Goal: Information Seeking & Learning: Find specific fact

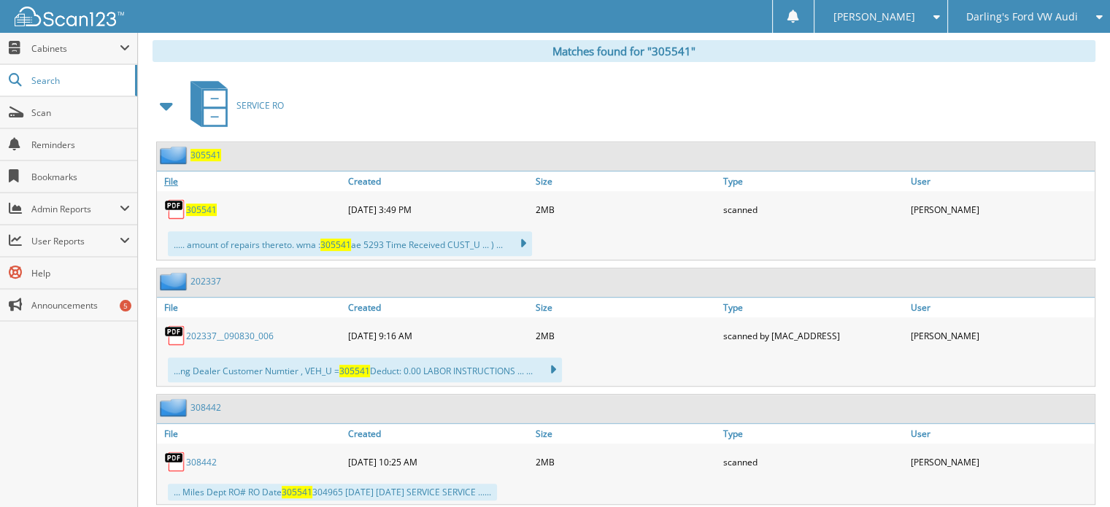
scroll to position [584, 0]
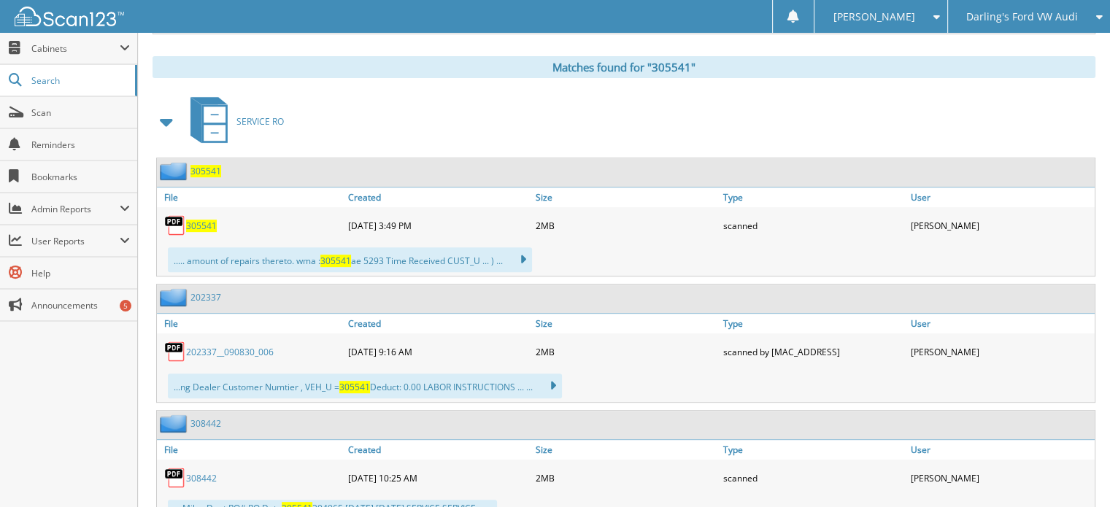
click at [191, 220] on span "305541" at bounding box center [201, 226] width 31 height 12
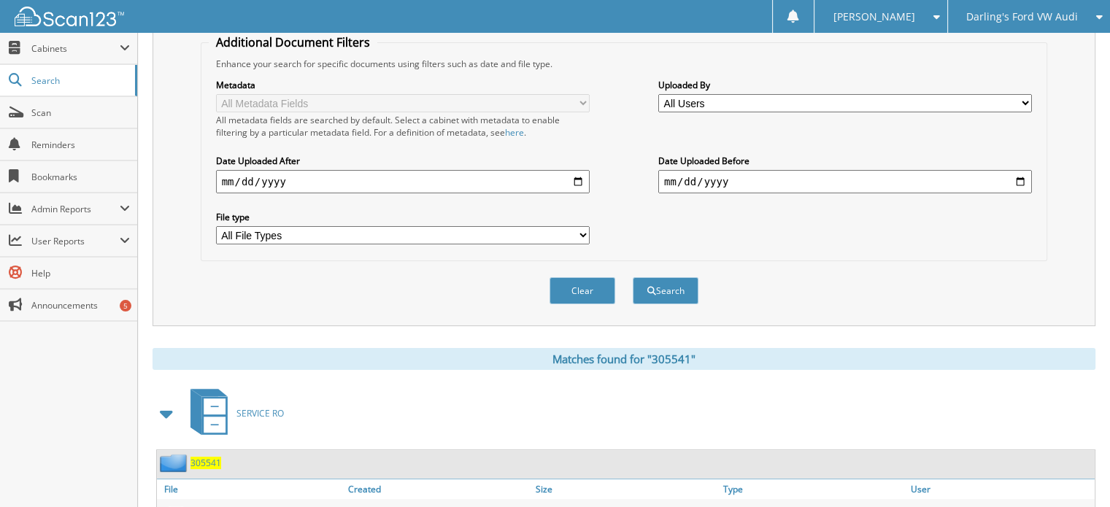
scroll to position [0, 0]
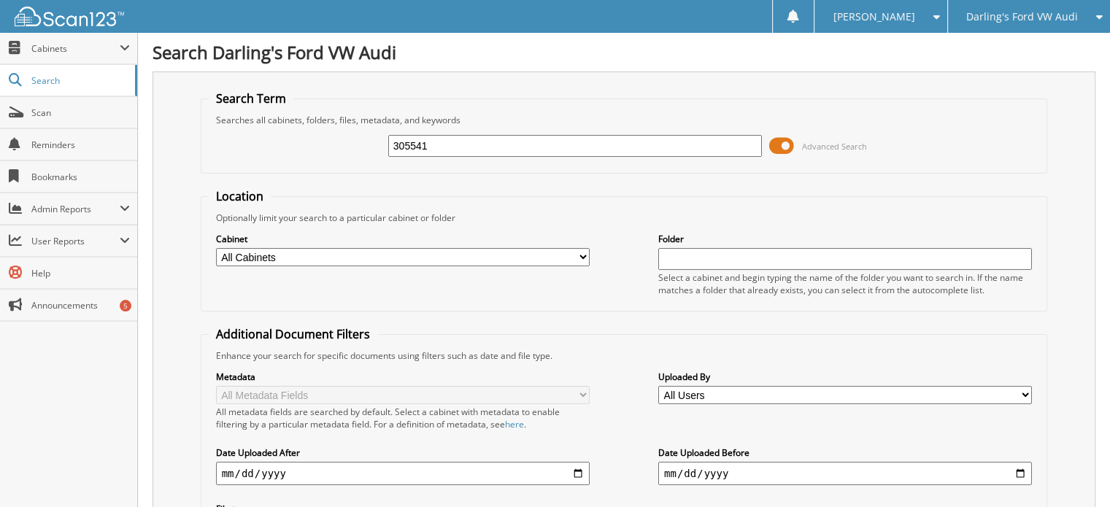
click at [514, 136] on input "305541" at bounding box center [575, 146] width 374 height 22
type input "3"
type input "308422"
click at [514, 136] on input "308422" at bounding box center [575, 146] width 374 height 22
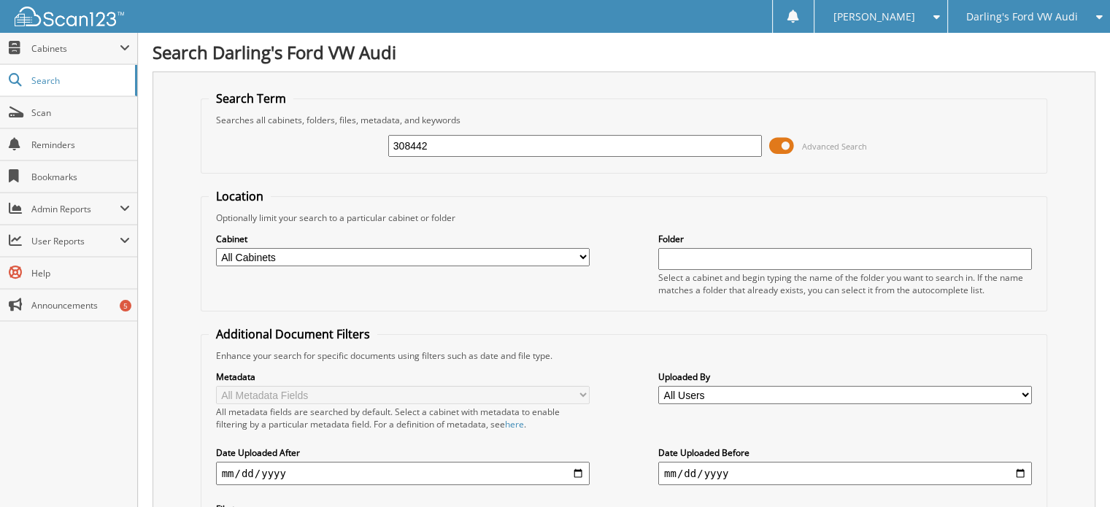
type input "308442"
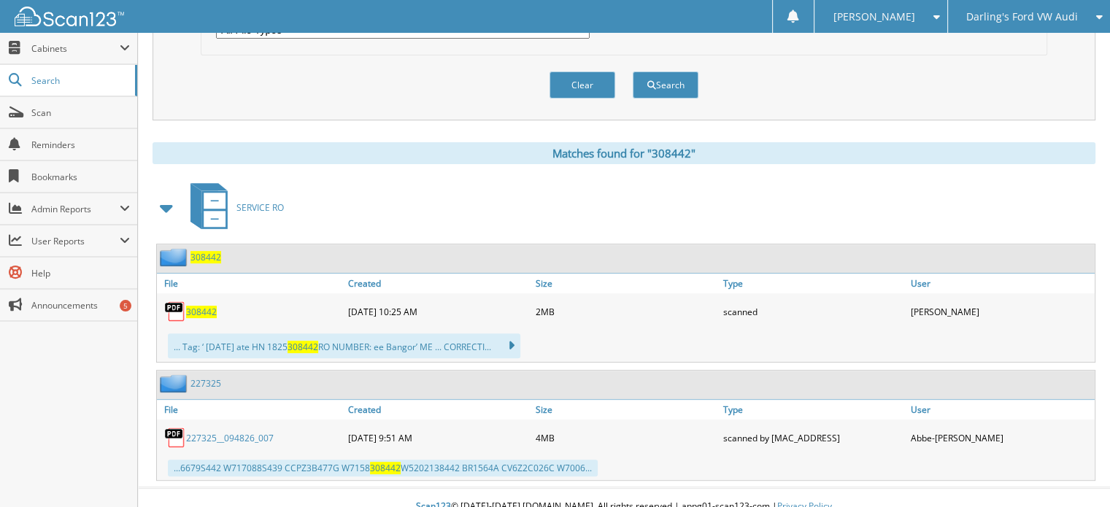
scroll to position [425, 0]
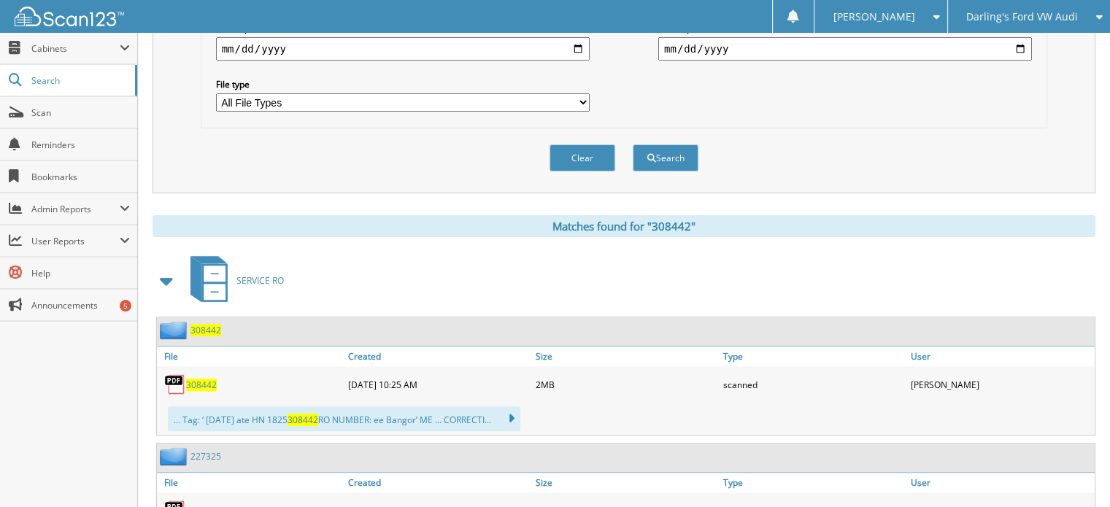
click at [200, 379] on span "308442" at bounding box center [201, 385] width 31 height 12
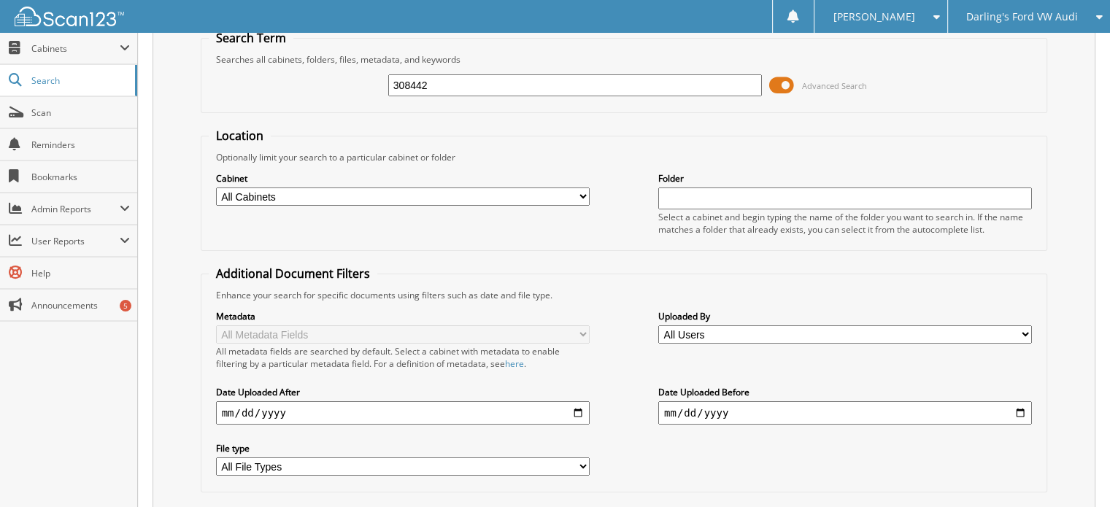
scroll to position [60, 0]
click at [502, 92] on input "308442" at bounding box center [575, 86] width 374 height 22
type input "308780"
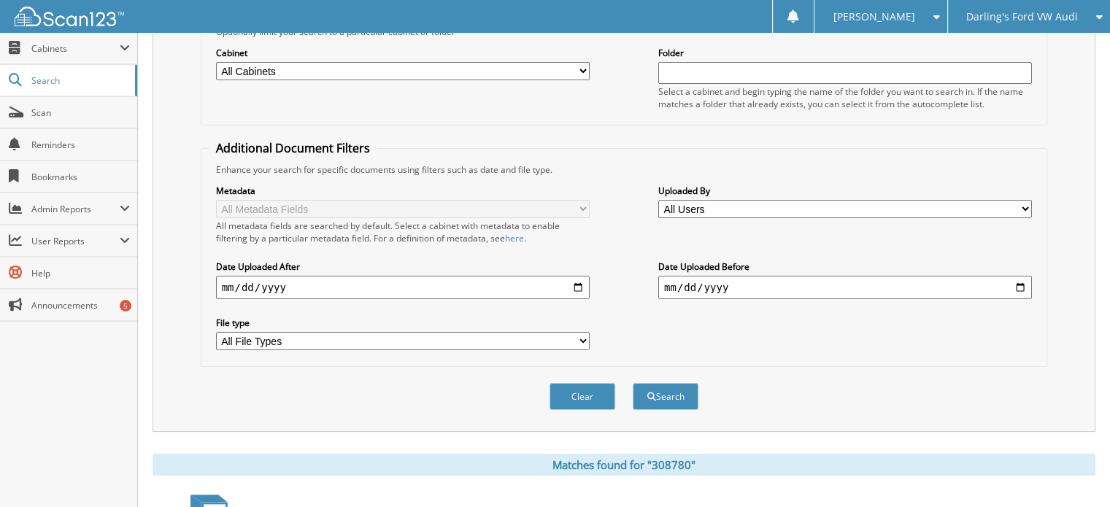
scroll to position [219, 0]
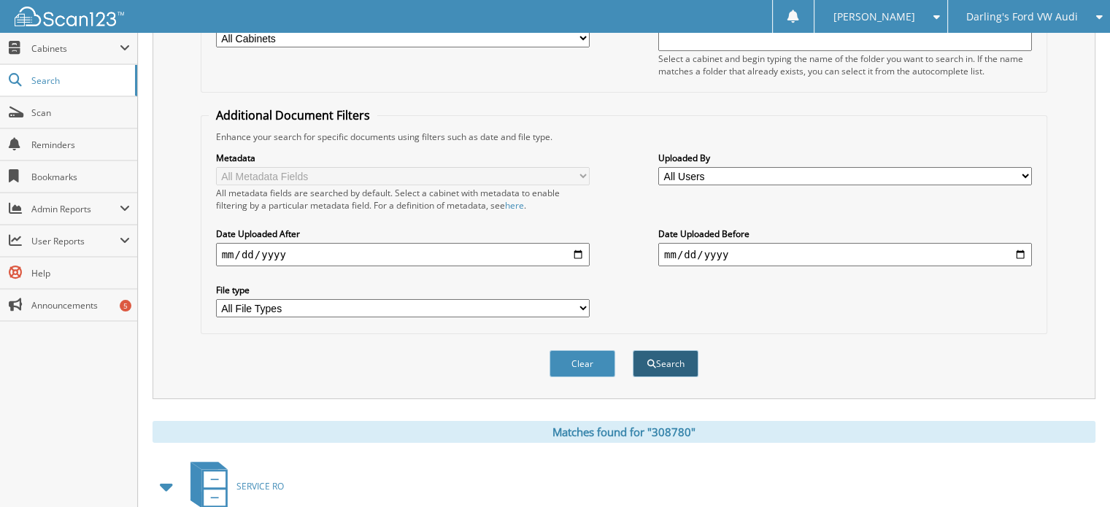
click at [662, 350] on button "Search" at bounding box center [665, 363] width 66 height 27
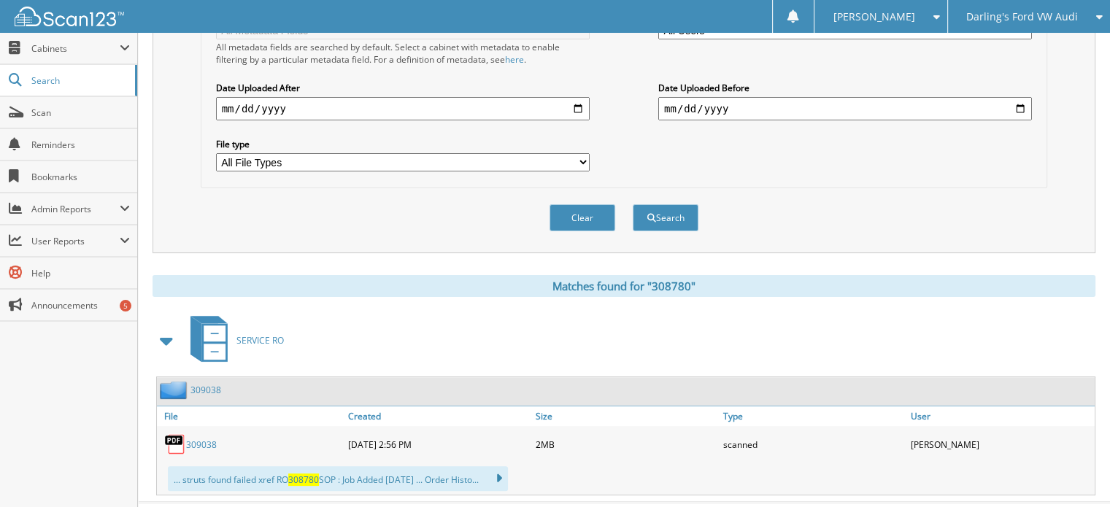
scroll to position [382, 0]
